Goal: Task Accomplishment & Management: Complete application form

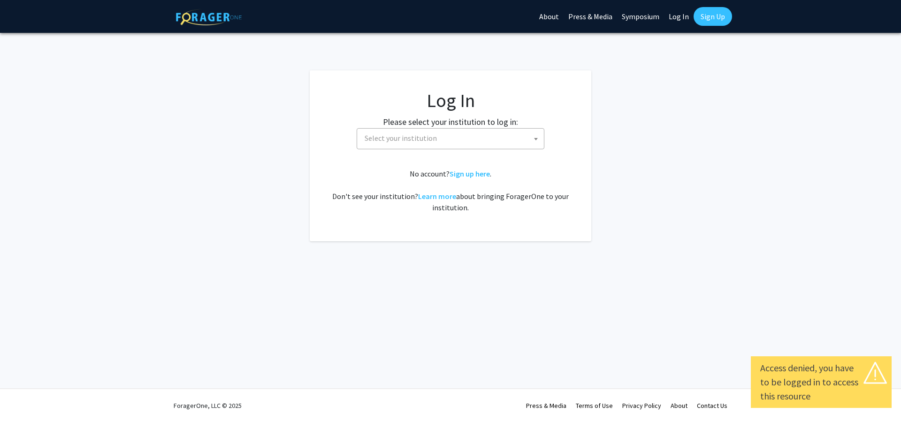
select select
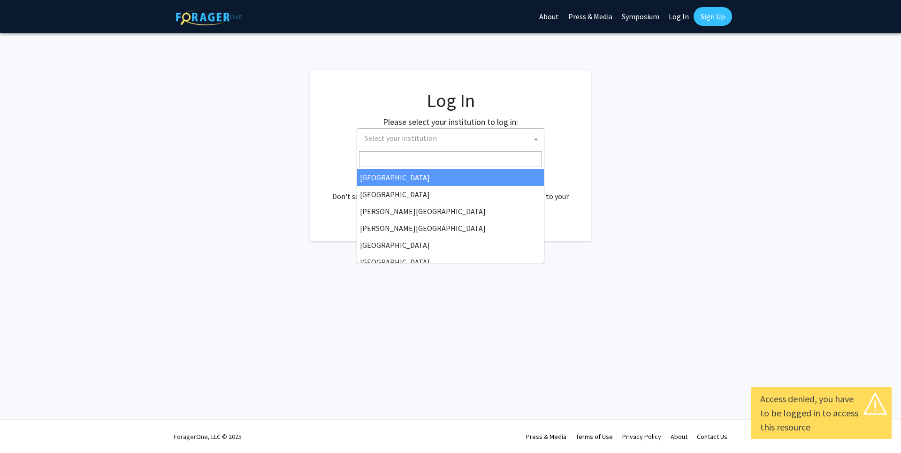
click at [506, 143] on span "Select your institution" at bounding box center [452, 138] width 183 height 19
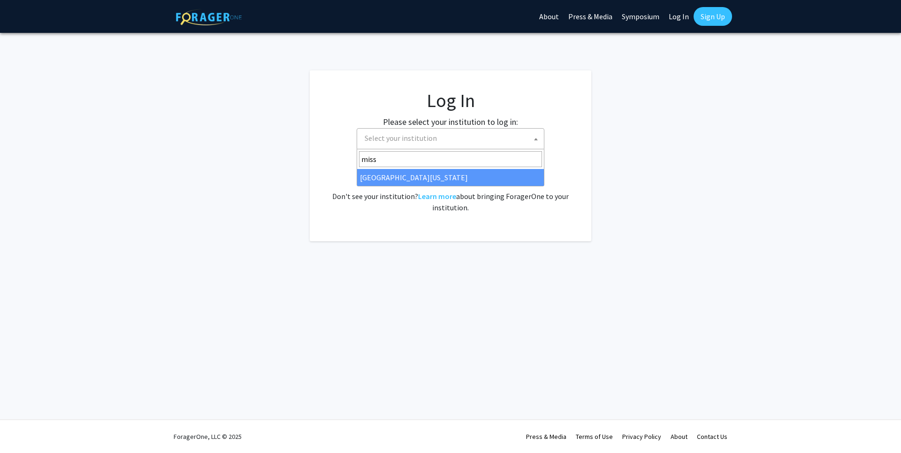
type input "miss"
select select "33"
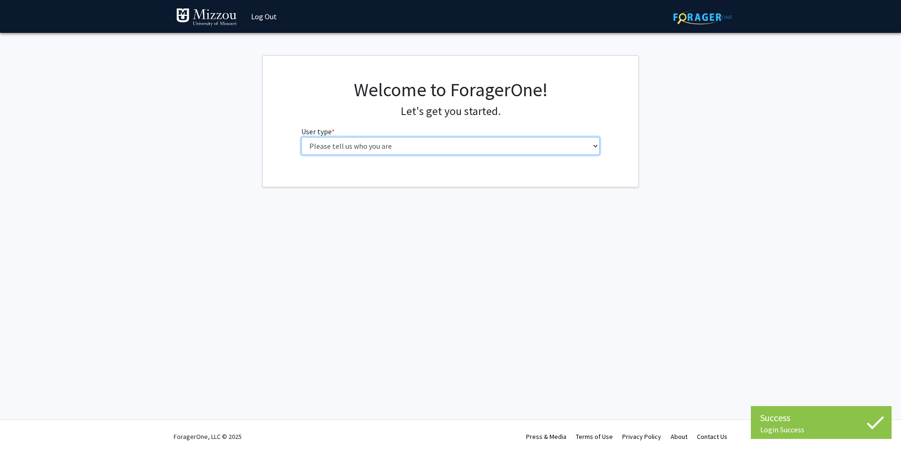
click at [301, 137] on select "Please tell us who you are Undergraduate Student Master's Student Doctoral Cand…" at bounding box center [450, 146] width 299 height 18
select select "1: undergrad"
click option "Undergraduate Student" at bounding box center [0, 0] width 0 height 0
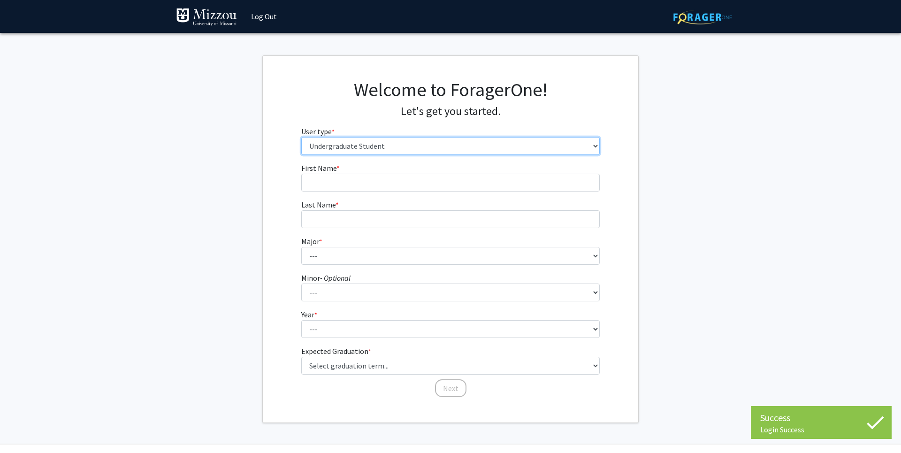
scroll to position [24, 0]
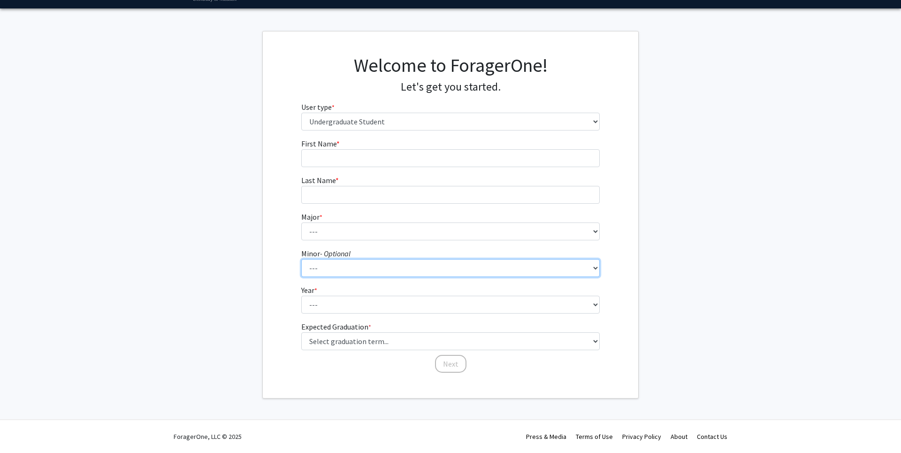
click at [301, 259] on select "--- Accountancy Aerospace Engineering Aerospace Studies Agribusiness Management…" at bounding box center [450, 268] width 299 height 18
click at [337, 266] on select "--- Accountancy Aerospace Engineering Aerospace Studies Agribusiness Management…" at bounding box center [450, 268] width 299 height 18
click at [301, 259] on select "--- Accountancy Aerospace Engineering Aerospace Studies Agribusiness Management…" at bounding box center [450, 268] width 299 height 18
click at [218, 245] on fg-get-started "Welcome to ForagerOne! Let's get you started. User type * required Please tell …" at bounding box center [450, 214] width 901 height 367
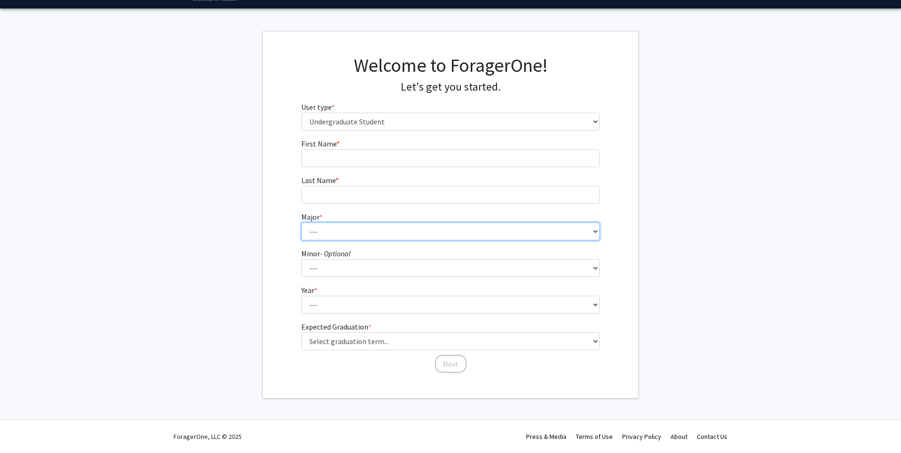
select select "47: 2543"
click option "Environmental Sciences: Atmosphere" at bounding box center [0, 0] width 0 height 0
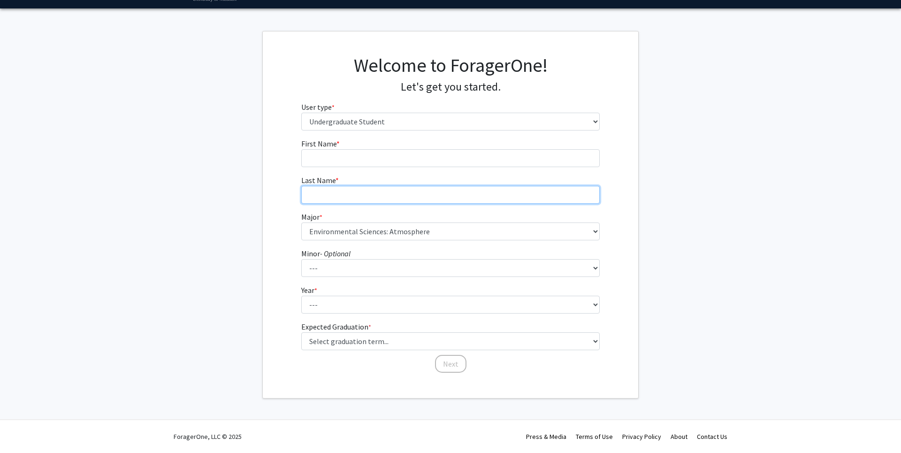
click at [350, 193] on input "Last Name * required" at bounding box center [450, 195] width 299 height 18
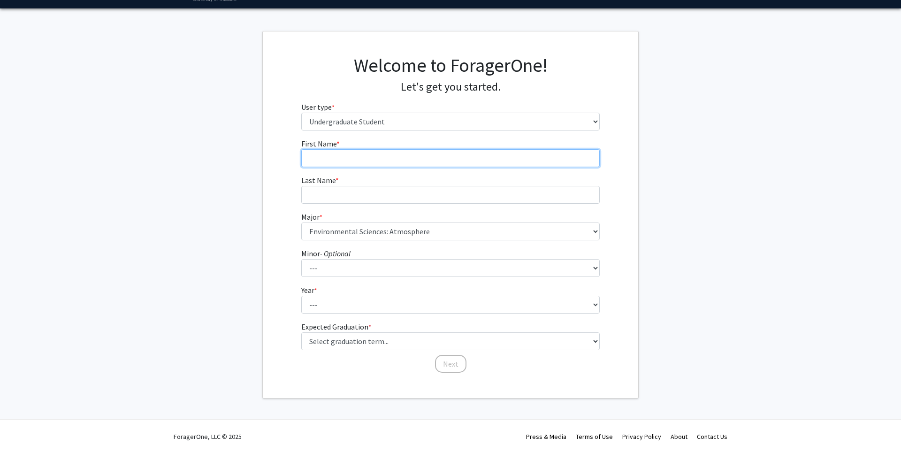
click at [343, 158] on input "First Name * required" at bounding box center [450, 158] width 299 height 18
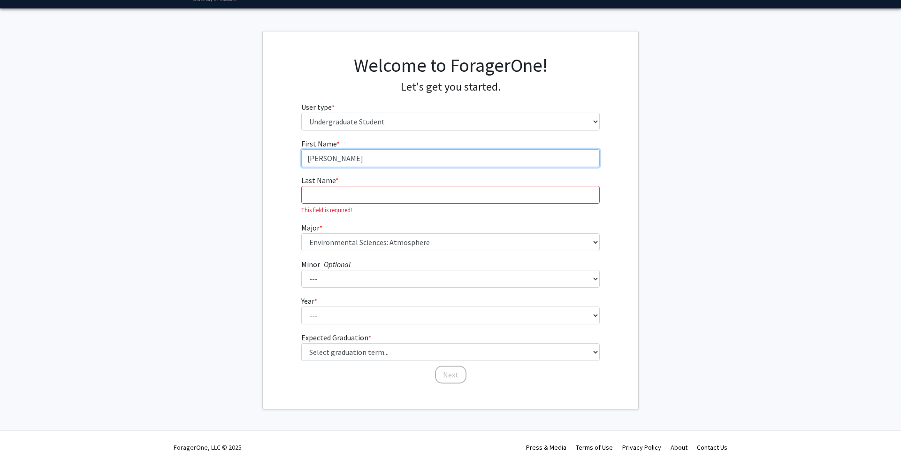
type input "Derek"
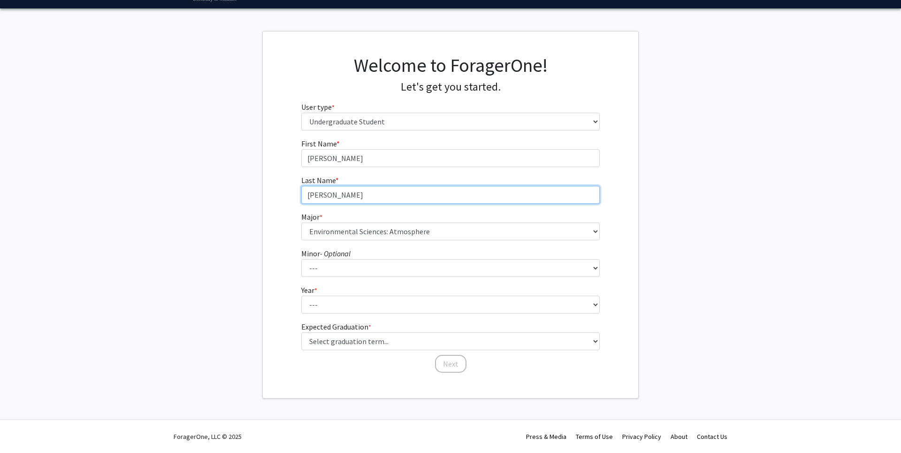
type input "Trotter"
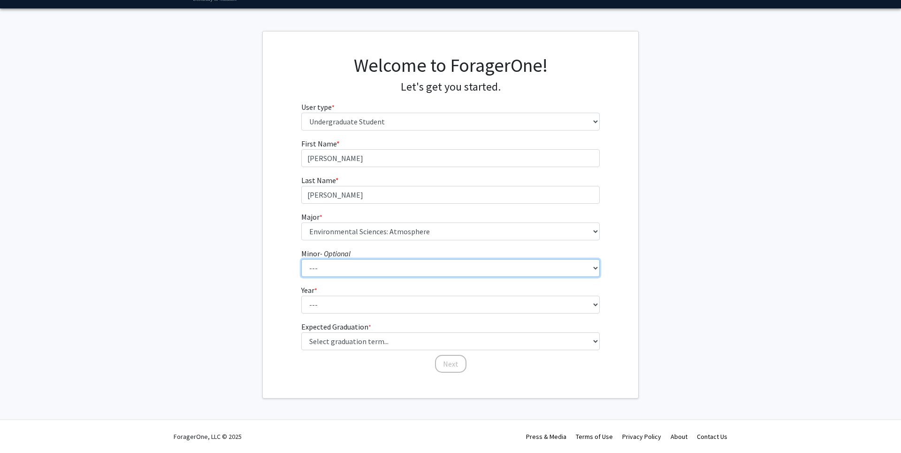
click at [301, 259] on select "--- Accountancy Aerospace Engineering Aerospace Studies Agribusiness Management…" at bounding box center [450, 268] width 299 height 18
click option "---" at bounding box center [0, 0] width 0 height 0
click at [332, 10] on div "Skip navigation Log Out Complete your profile × To continue, you need to make s…" at bounding box center [450, 214] width 901 height 477
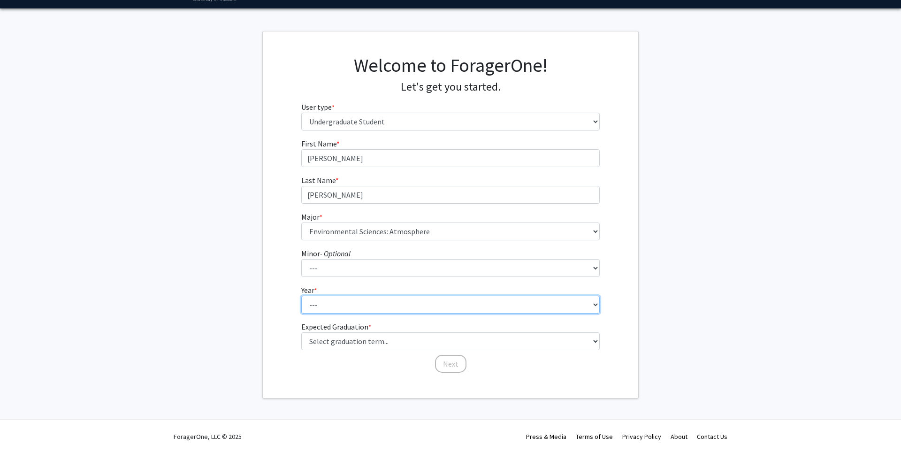
click at [301, 296] on select "--- First-year Sophomore Junior Senior Postbaccalaureate Certificate" at bounding box center [450, 305] width 299 height 18
select select "4: senior"
click option "Senior" at bounding box center [0, 0] width 0 height 0
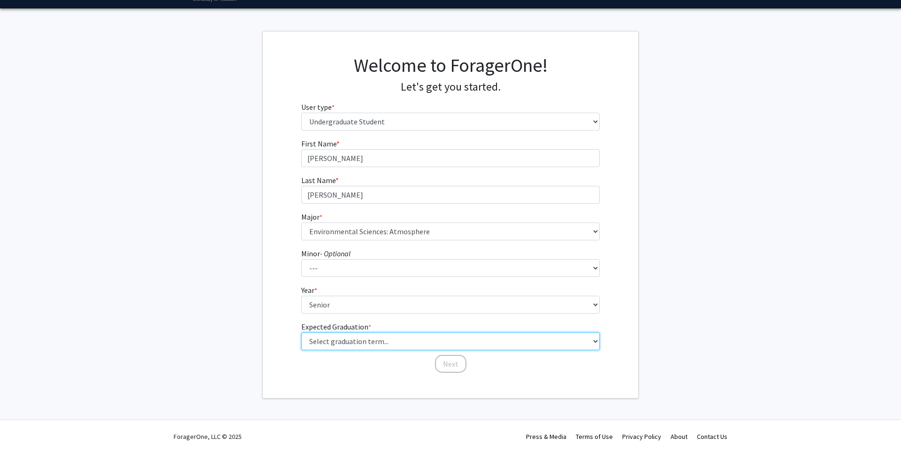
click at [301, 332] on select "Select graduation term... Spring 2025 Summer 2025 Fall 2025 Winter 2025 Spring …" at bounding box center [450, 341] width 299 height 18
click at [324, 356] on form "First Name * required Derek Last Name * required Trotter Major * required --- A…" at bounding box center [450, 251] width 299 height 226
click at [301, 332] on select "Select graduation term... Spring 2025 Summer 2025 Fall 2025 Winter 2025 Spring …" at bounding box center [450, 341] width 299 height 18
select select "9: spring_2027"
click option "Spring 2027" at bounding box center [0, 0] width 0 height 0
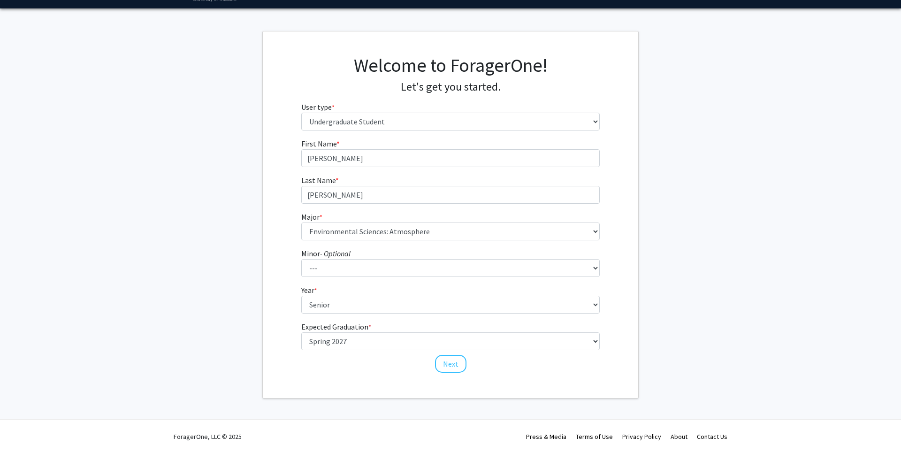
click at [206, 292] on fg-get-started "Welcome to ForagerOne! Let's get you started. User type * required Please tell …" at bounding box center [450, 214] width 901 height 367
click at [301, 332] on select "Select graduation term... Spring 2025 Summer 2025 Fall 2025 Winter 2025 Spring …" at bounding box center [450, 341] width 299 height 18
click option "Spring 2027" at bounding box center [0, 0] width 0 height 0
click at [149, 264] on fg-get-started "Welcome to ForagerOne! Let's get you started. User type * required Please tell …" at bounding box center [450, 214] width 901 height 367
click at [445, 362] on button "Next" at bounding box center [450, 364] width 31 height 18
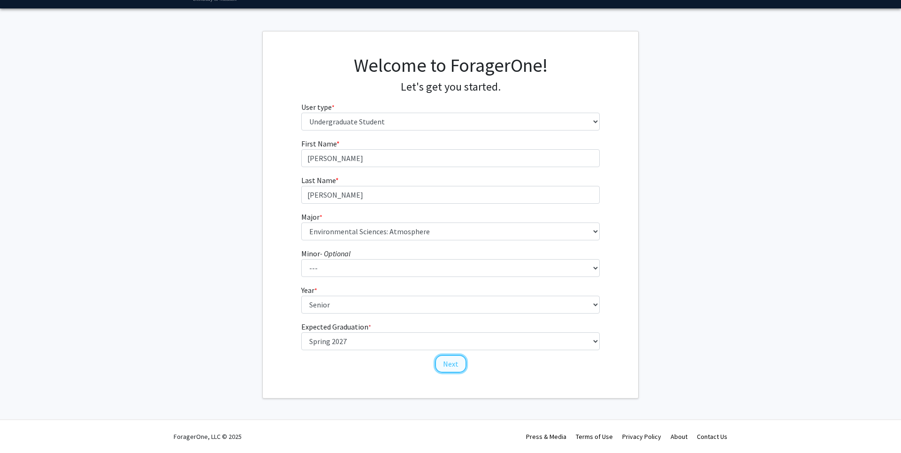
scroll to position [0, 0]
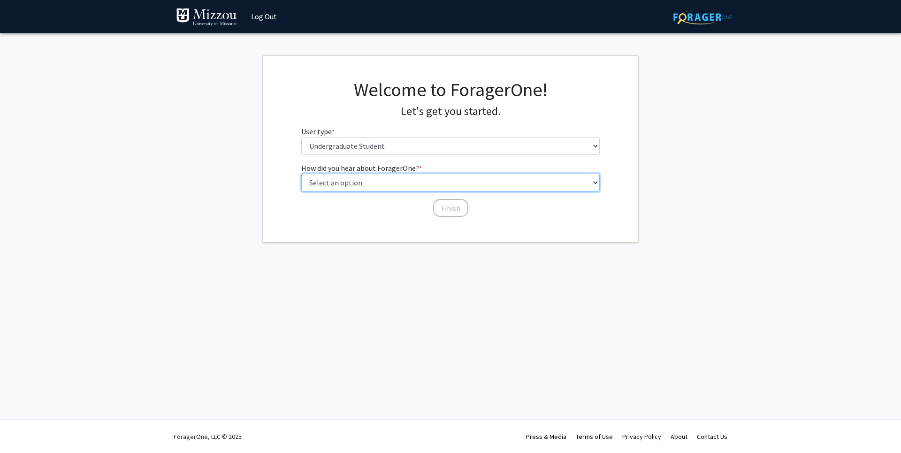
click at [301, 174] on select "Select an option Peer/student recommendation Faculty/staff recommendation Unive…" at bounding box center [450, 183] width 299 height 18
select select "4: university_email"
click option "University email or newsletter" at bounding box center [0, 0] width 0 height 0
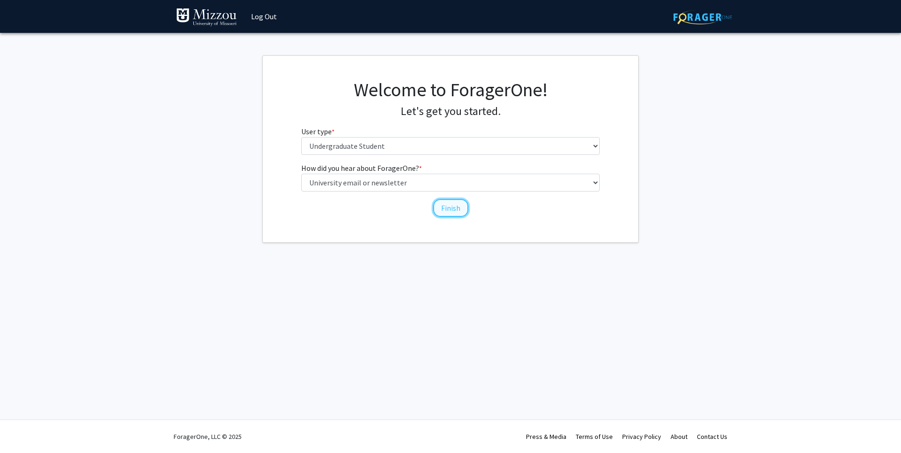
click at [444, 211] on button "Finish" at bounding box center [450, 208] width 35 height 18
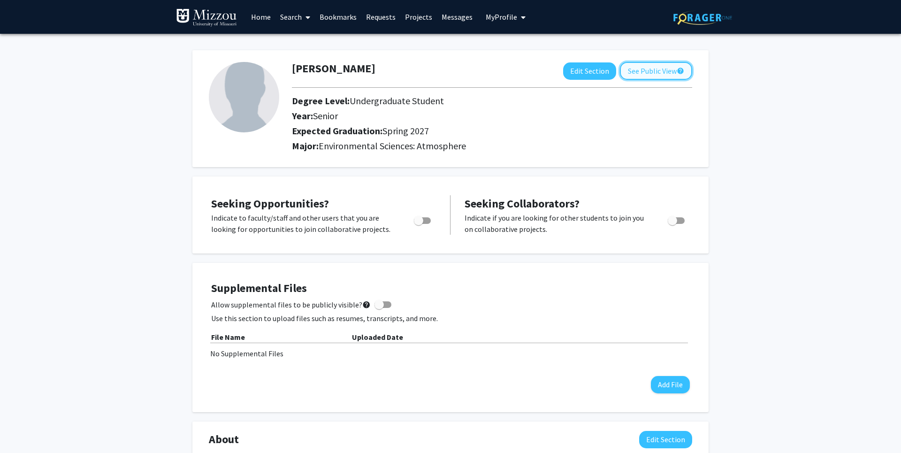
click at [639, 72] on button "See Public View help" at bounding box center [656, 71] width 72 height 18
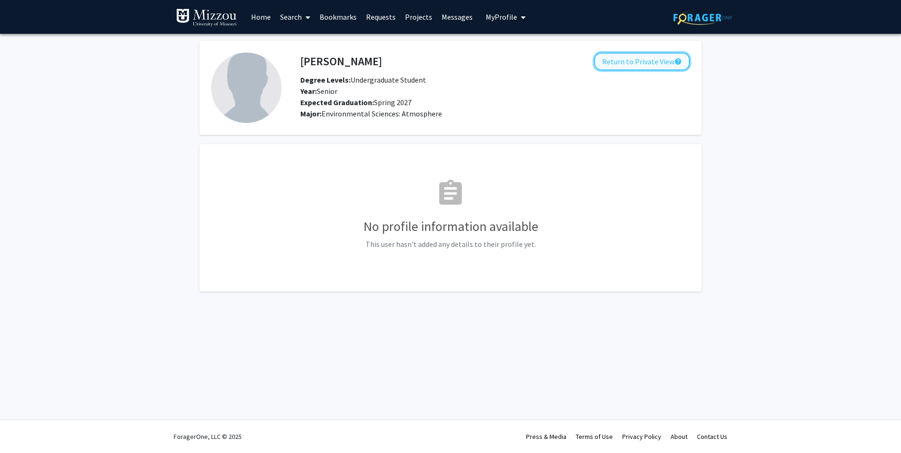
click at [642, 58] on button "Return to Private View help" at bounding box center [642, 62] width 96 height 18
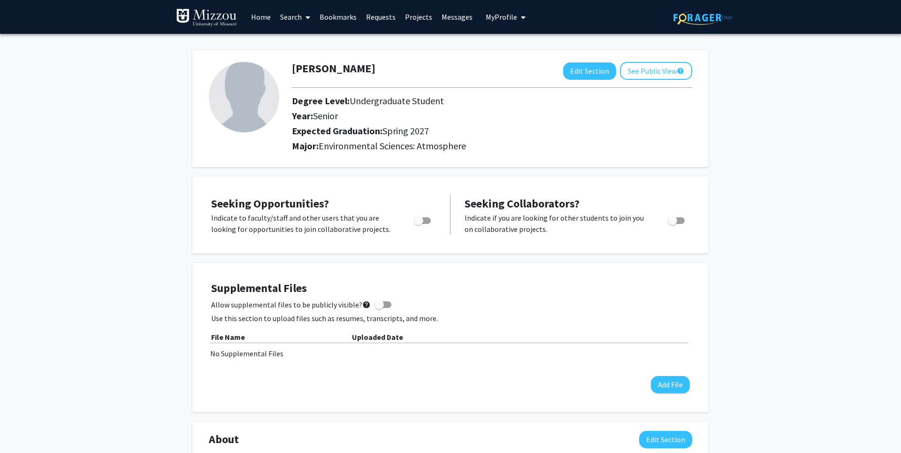
click at [307, 16] on icon at bounding box center [307, 18] width 5 height 8
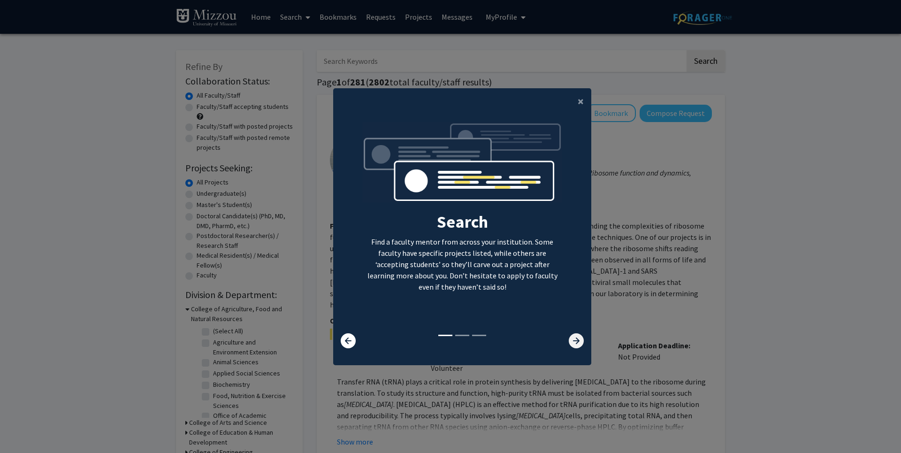
click at [574, 340] on icon at bounding box center [576, 340] width 15 height 15
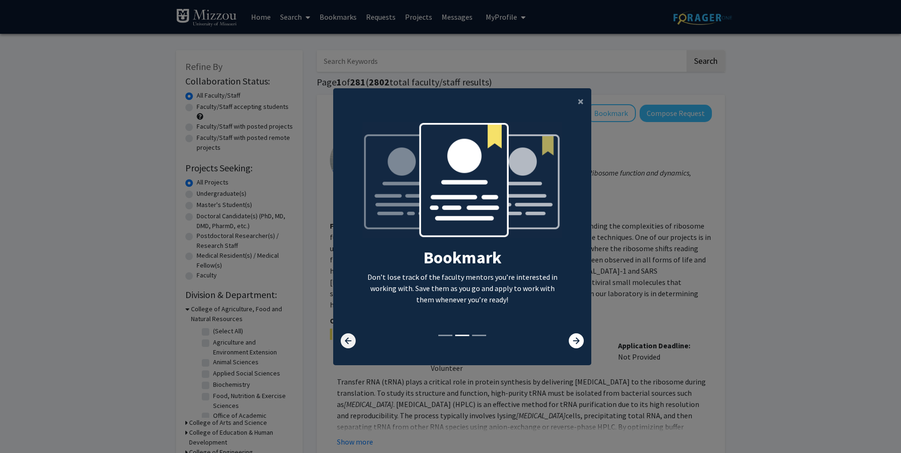
click at [344, 346] on icon at bounding box center [348, 340] width 15 height 15
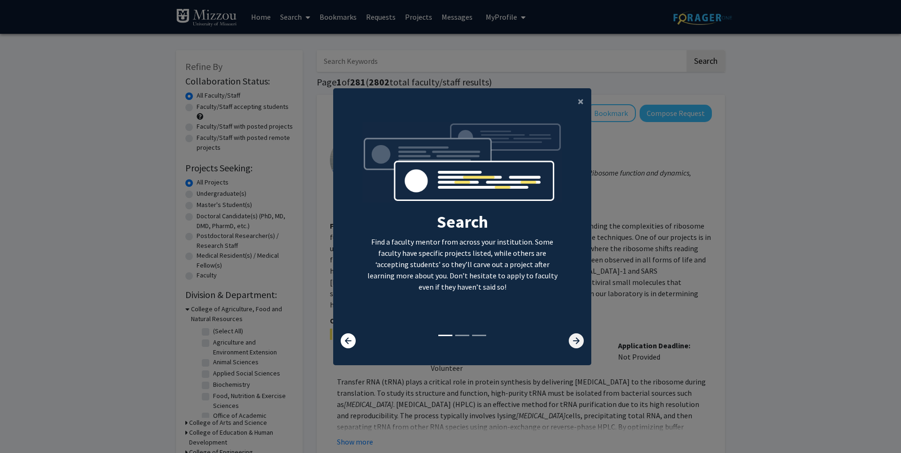
click at [582, 341] on icon at bounding box center [576, 340] width 15 height 15
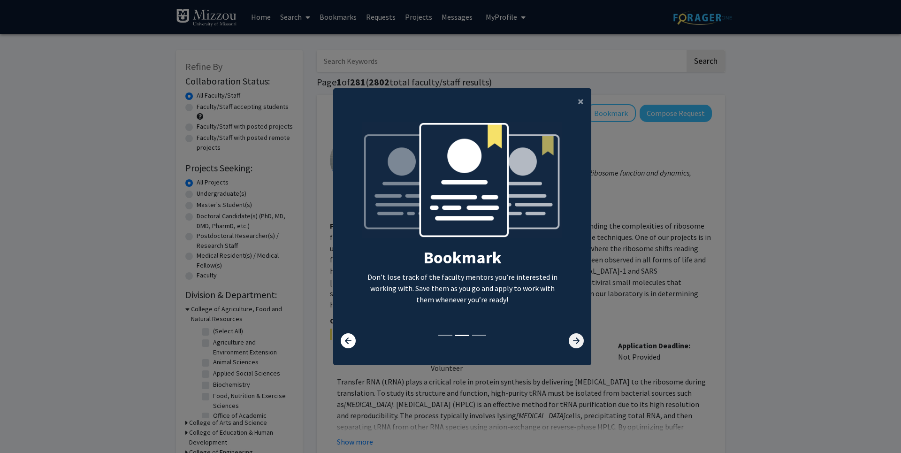
click at [582, 341] on icon at bounding box center [576, 340] width 15 height 15
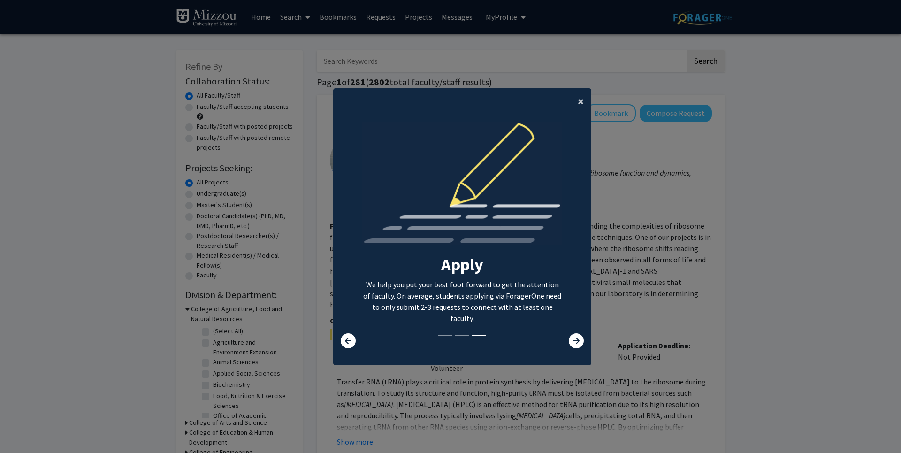
click at [577, 102] on button "×" at bounding box center [580, 101] width 21 height 26
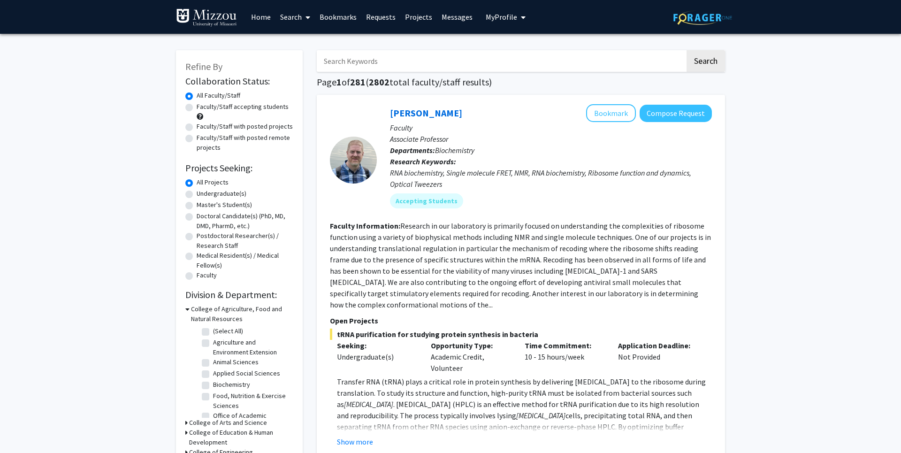
click at [243, 106] on label "Faculty/Staff accepting students" at bounding box center [243, 107] width 92 height 10
click at [203, 106] on input "Faculty/Staff accepting students" at bounding box center [200, 105] width 6 height 6
radio input "true"
click at [224, 94] on label "All Faculty/Staff" at bounding box center [219, 96] width 44 height 10
click at [203, 94] on input "All Faculty/Staff" at bounding box center [200, 94] width 6 height 6
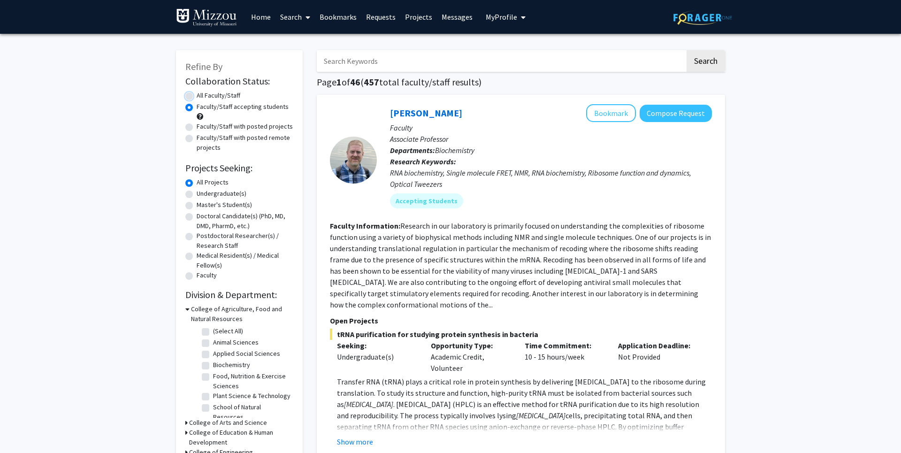
radio input "true"
click at [240, 105] on label "Faculty/Staff accepting students" at bounding box center [243, 107] width 92 height 10
click at [203, 105] on input "Faculty/Staff accepting students" at bounding box center [200, 105] width 6 height 6
radio input "true"
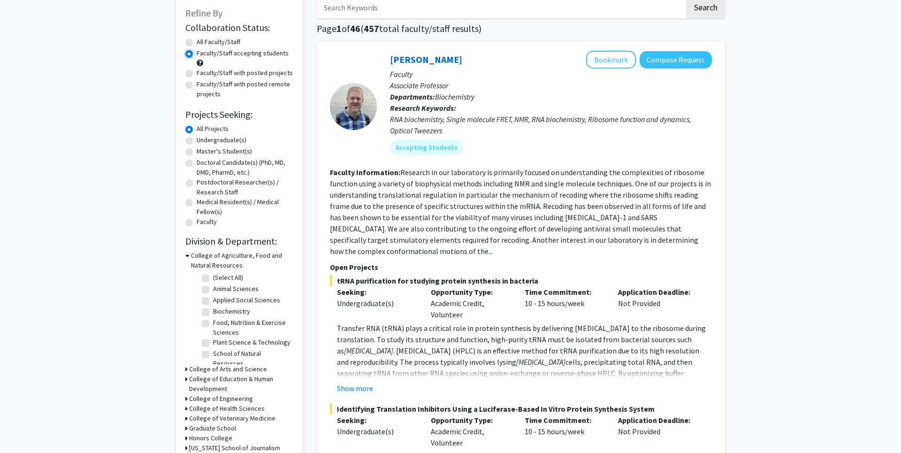
scroll to position [107, 0]
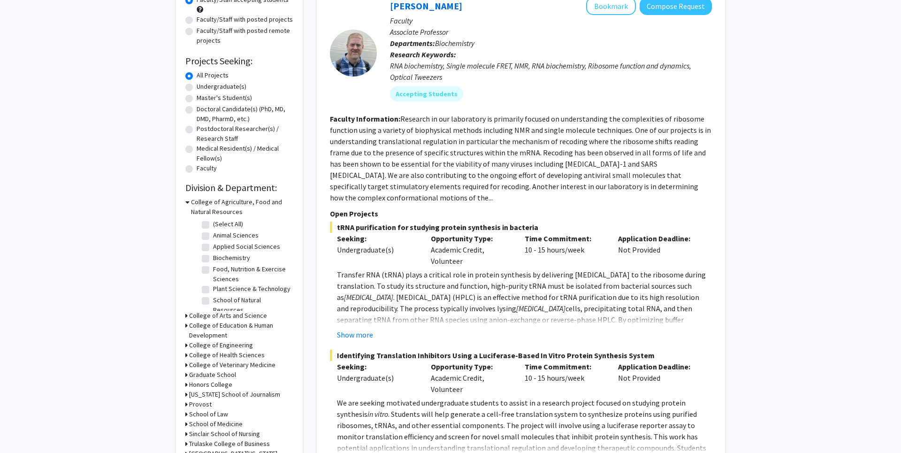
click at [243, 303] on label "School of Natural Resources" at bounding box center [252, 305] width 78 height 20
click at [219, 301] on input "School of Natural Resources" at bounding box center [216, 298] width 6 height 6
checkbox input "true"
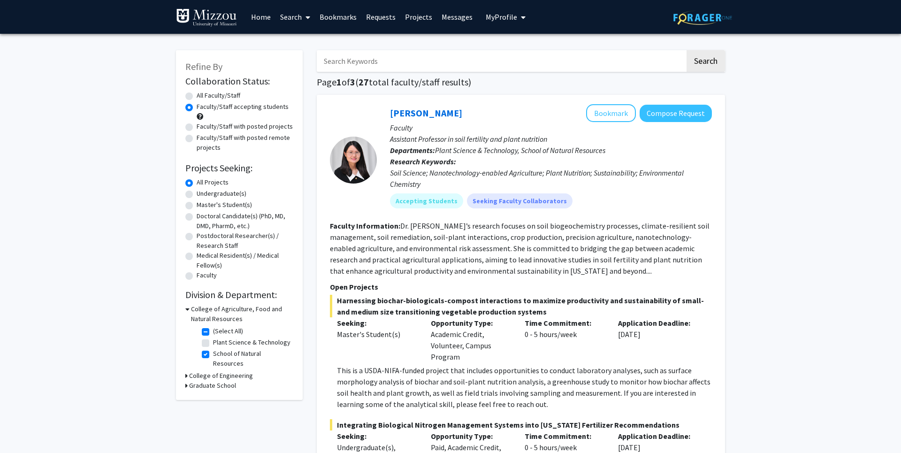
click at [226, 371] on h3 "College of Engineering" at bounding box center [221, 376] width 64 height 10
click at [227, 371] on h3 "College of Engineering" at bounding box center [223, 376] width 64 height 10
click at [224, 380] on h3 "Graduate School" at bounding box center [212, 385] width 47 height 10
click at [224, 380] on h3 "Graduate School" at bounding box center [214, 385] width 47 height 10
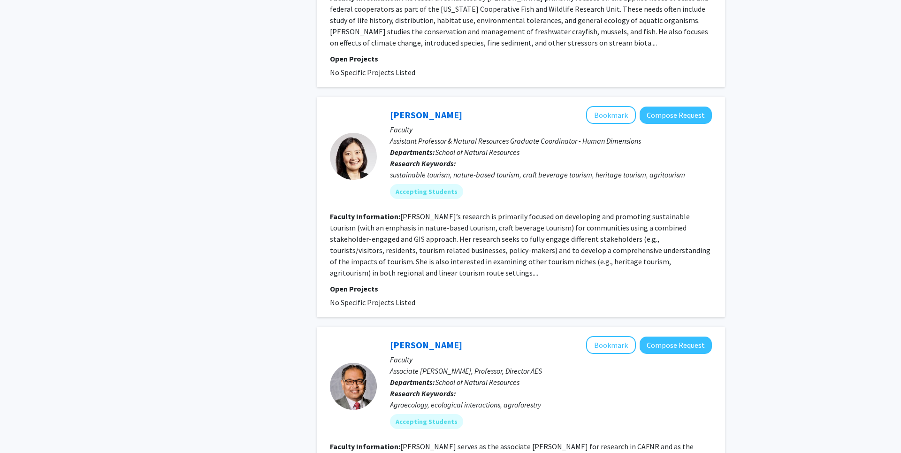
scroll to position [2513, 0]
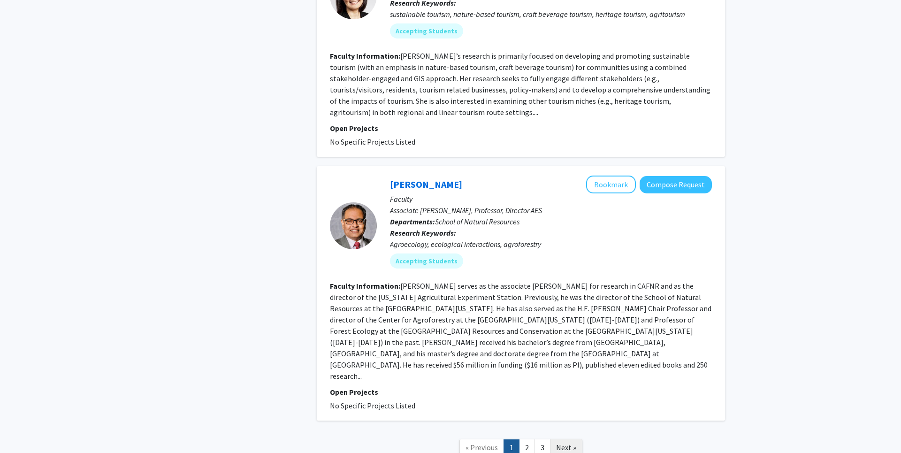
click at [576, 439] on link "Next »" at bounding box center [566, 447] width 32 height 16
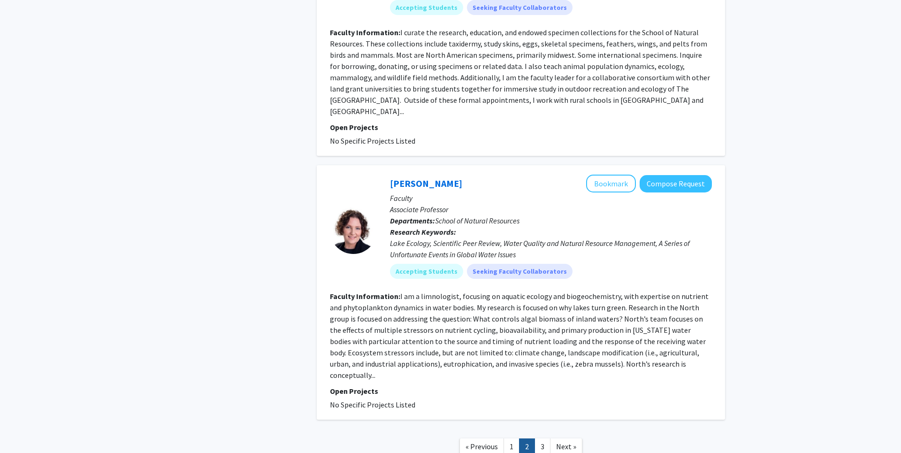
scroll to position [2046, 0]
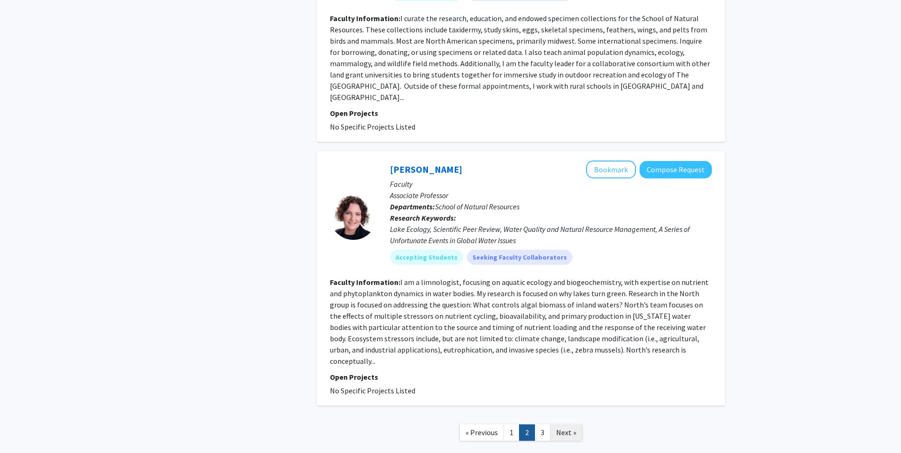
click at [569, 424] on link "Next »" at bounding box center [566, 432] width 32 height 16
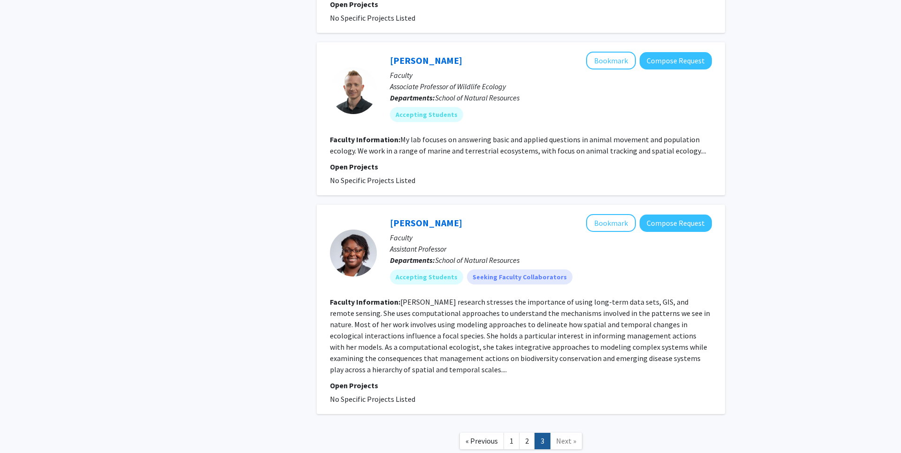
scroll to position [1177, 0]
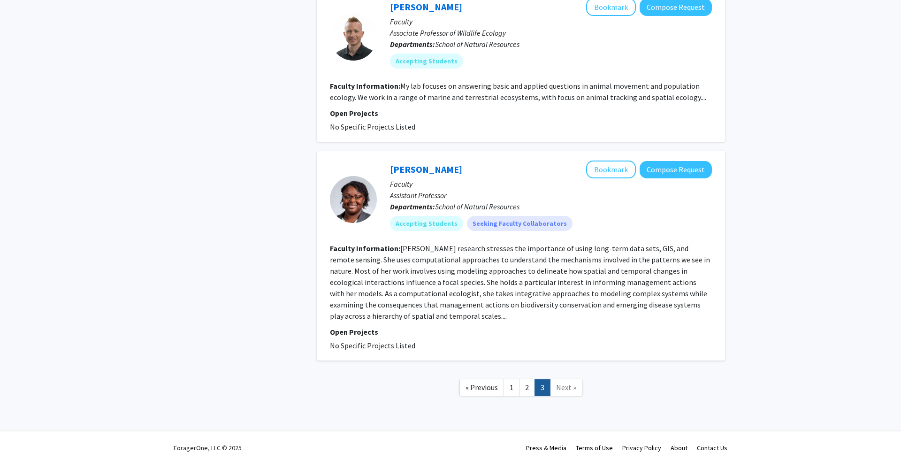
click at [524, 379] on link "2" at bounding box center [527, 387] width 16 height 16
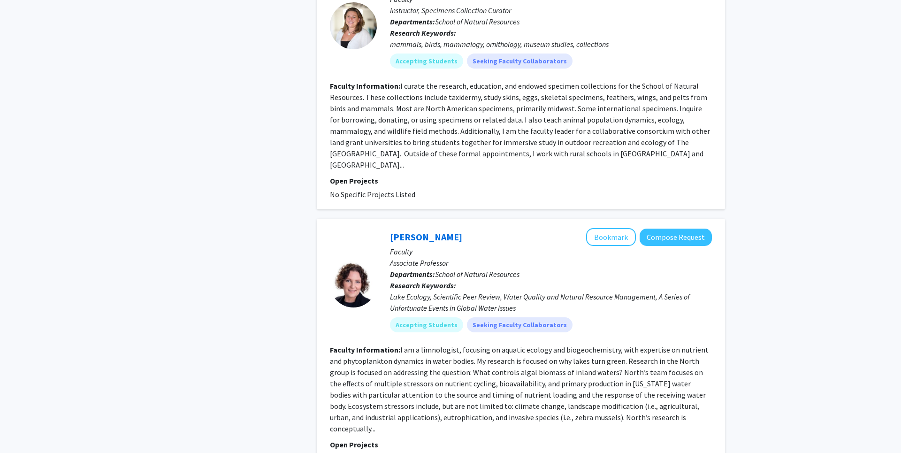
scroll to position [2046, 0]
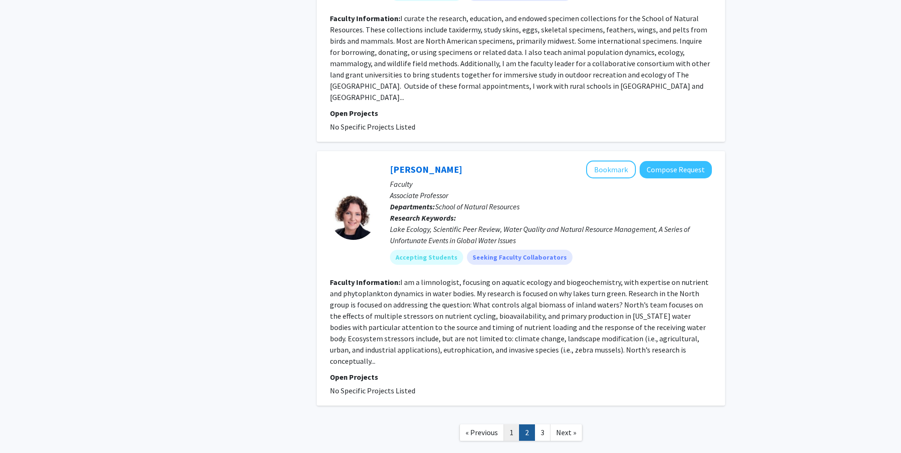
click at [512, 424] on link "1" at bounding box center [511, 432] width 16 height 16
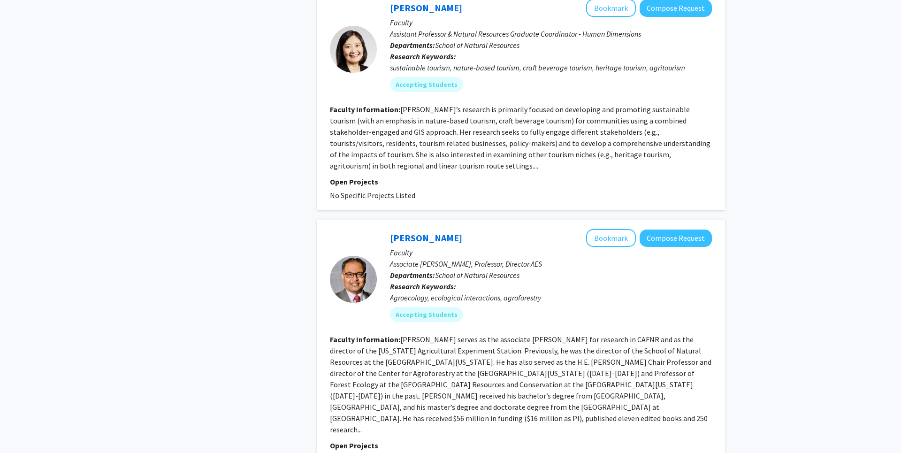
scroll to position [2517, 0]
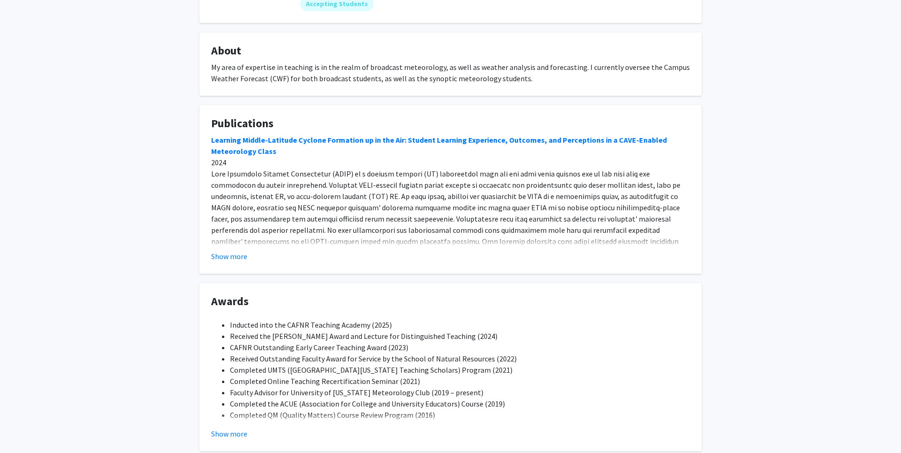
scroll to position [206, 0]
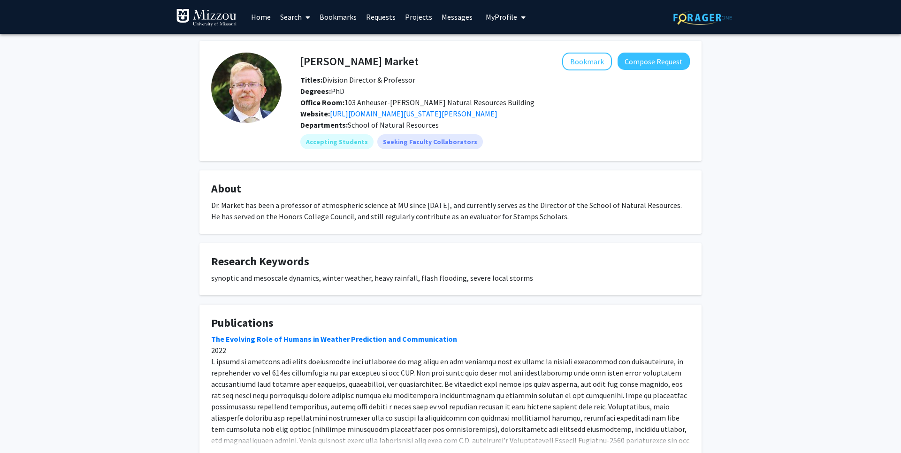
scroll to position [158, 0]
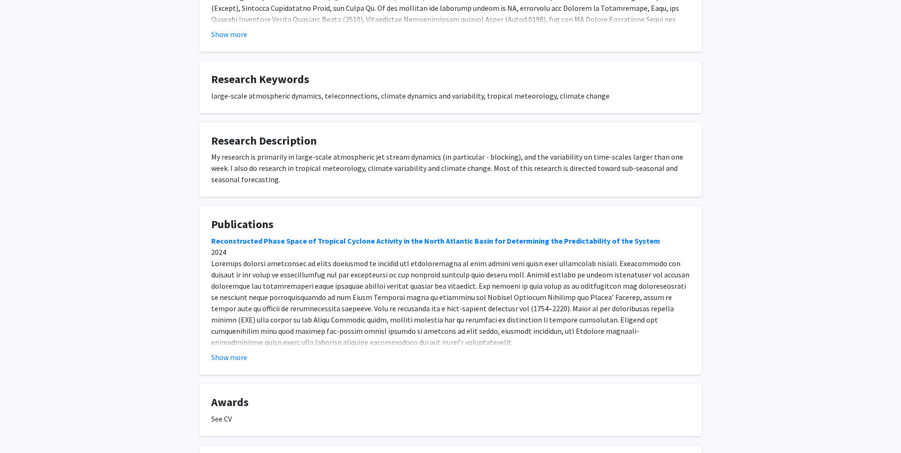
scroll to position [431, 0]
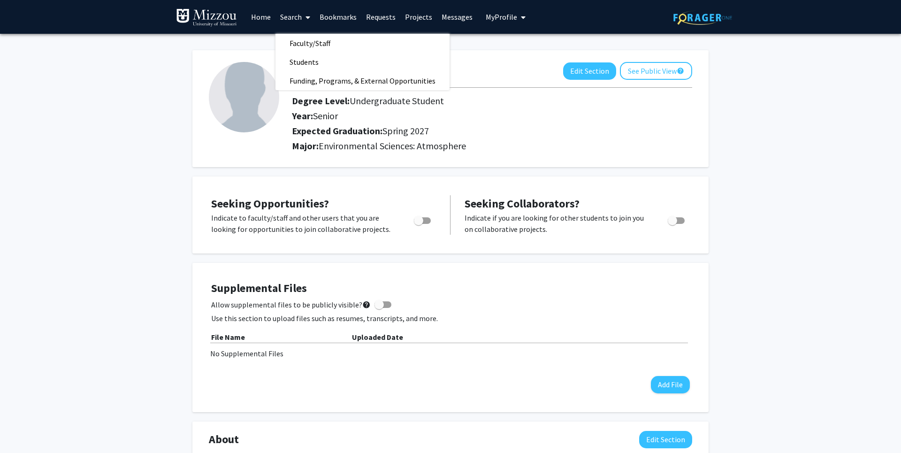
click at [521, 17] on icon "My profile dropdown to access profile and logout" at bounding box center [523, 18] width 5 height 8
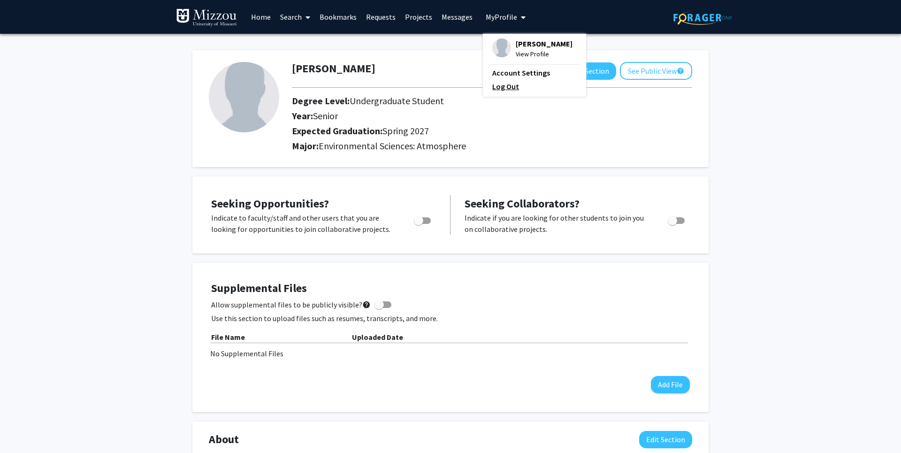
click at [501, 88] on link "Log Out" at bounding box center [534, 86] width 84 height 11
